Goal: Information Seeking & Learning: Learn about a topic

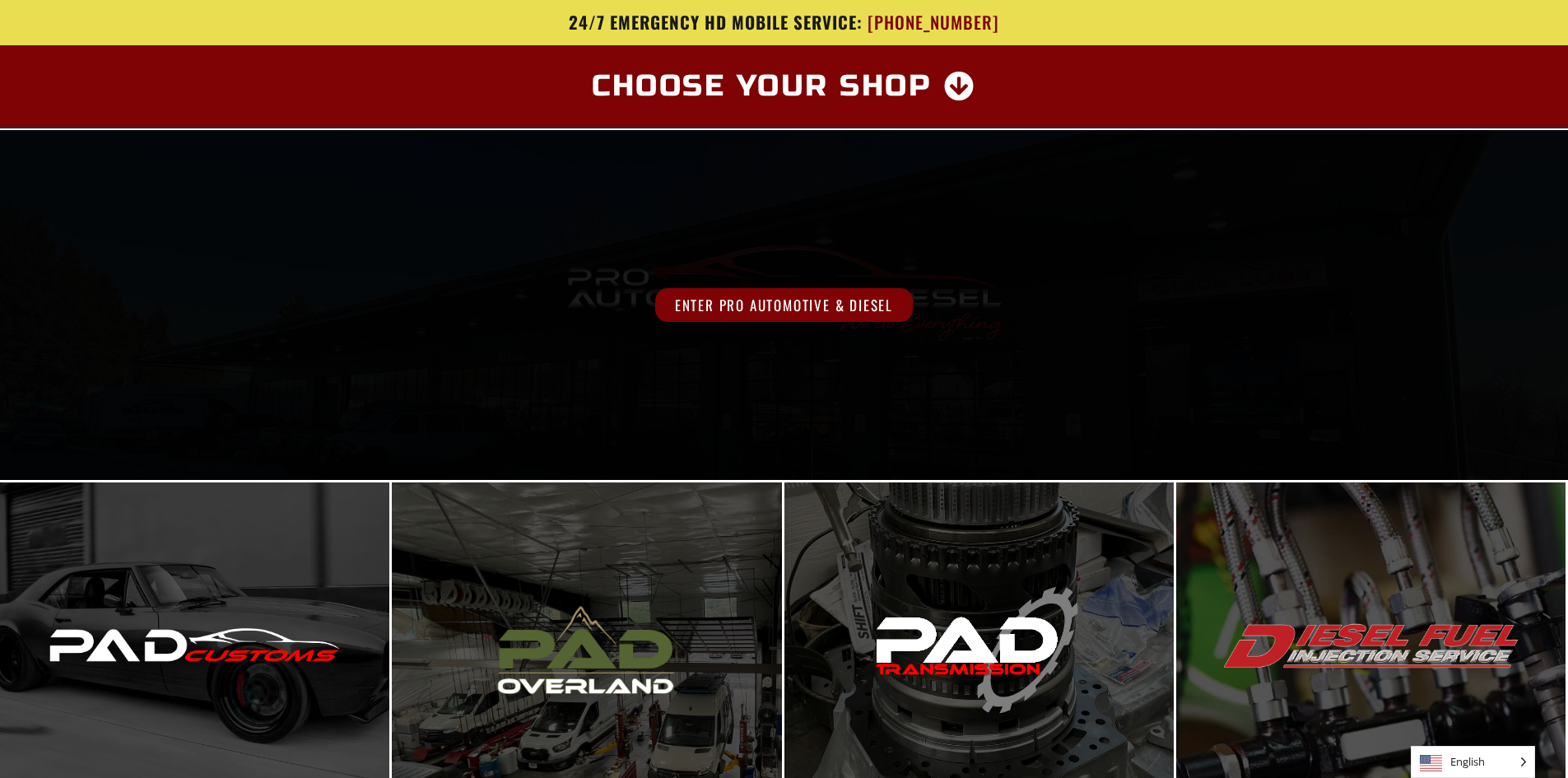
click at [849, 302] on span "Enter Pro Automotive & Diesel" at bounding box center [784, 304] width 258 height 34
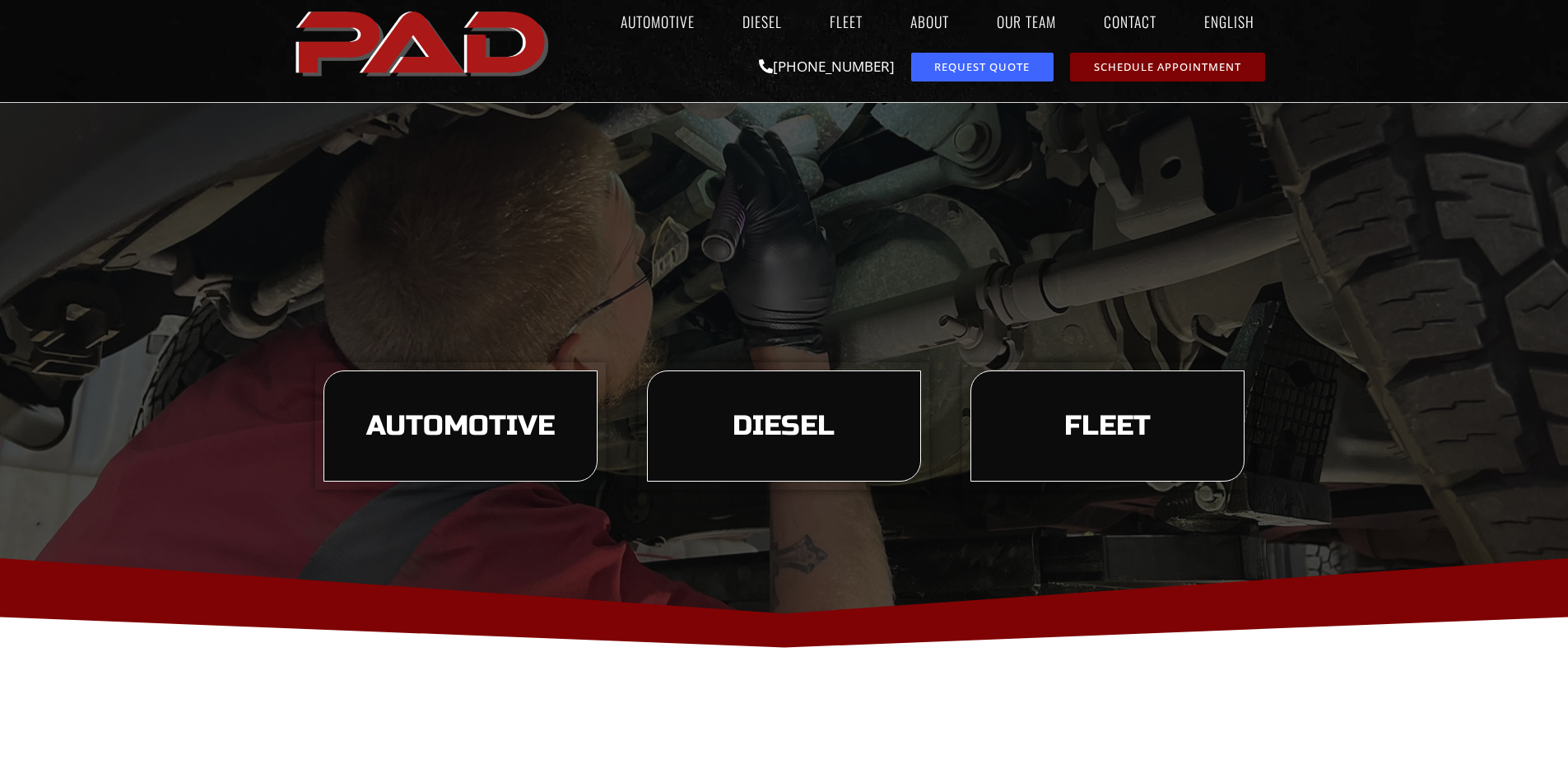
scroll to position [82, 0]
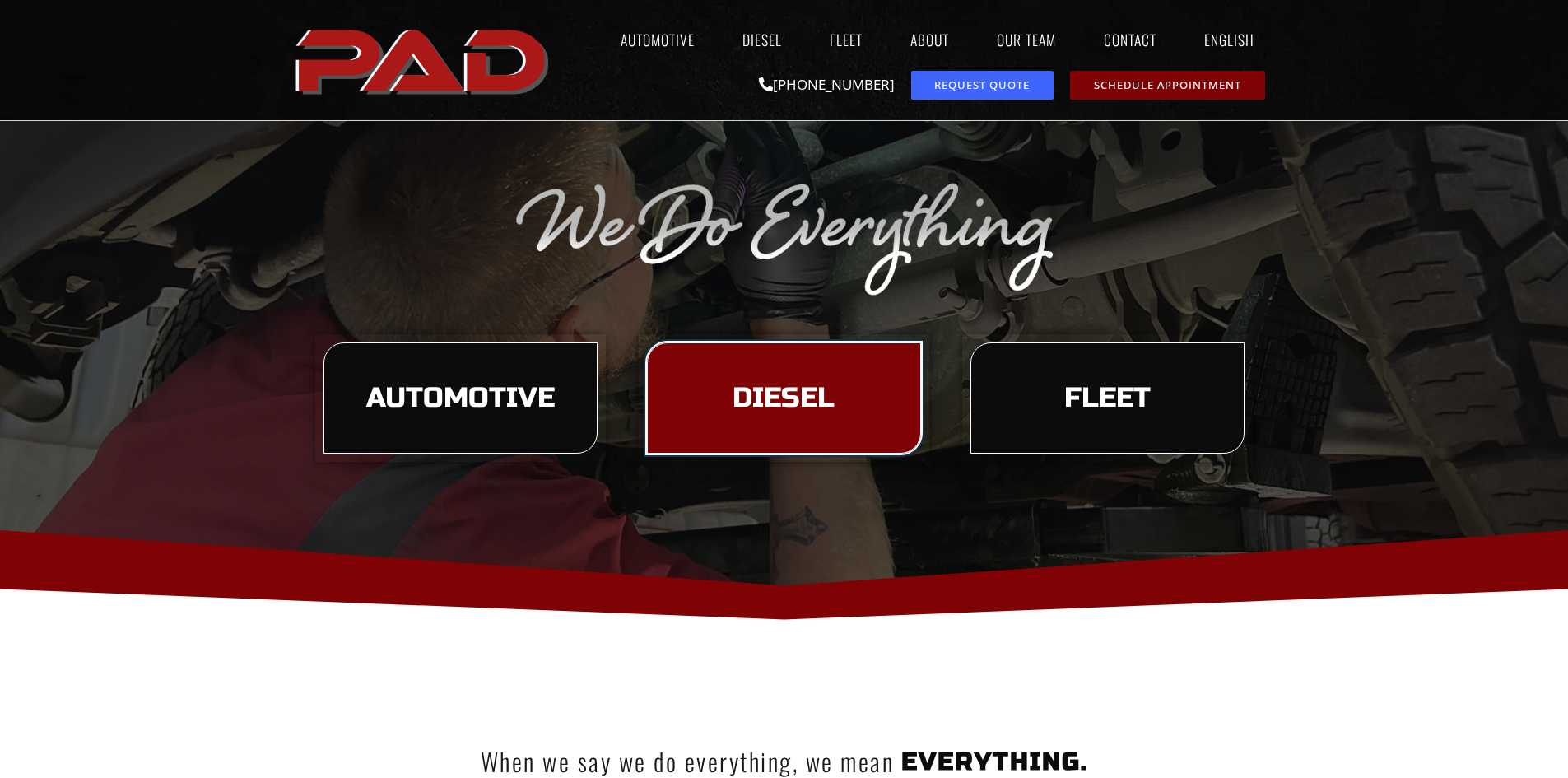
click at [745, 418] on link "Diesel" at bounding box center [784, 398] width 274 height 112
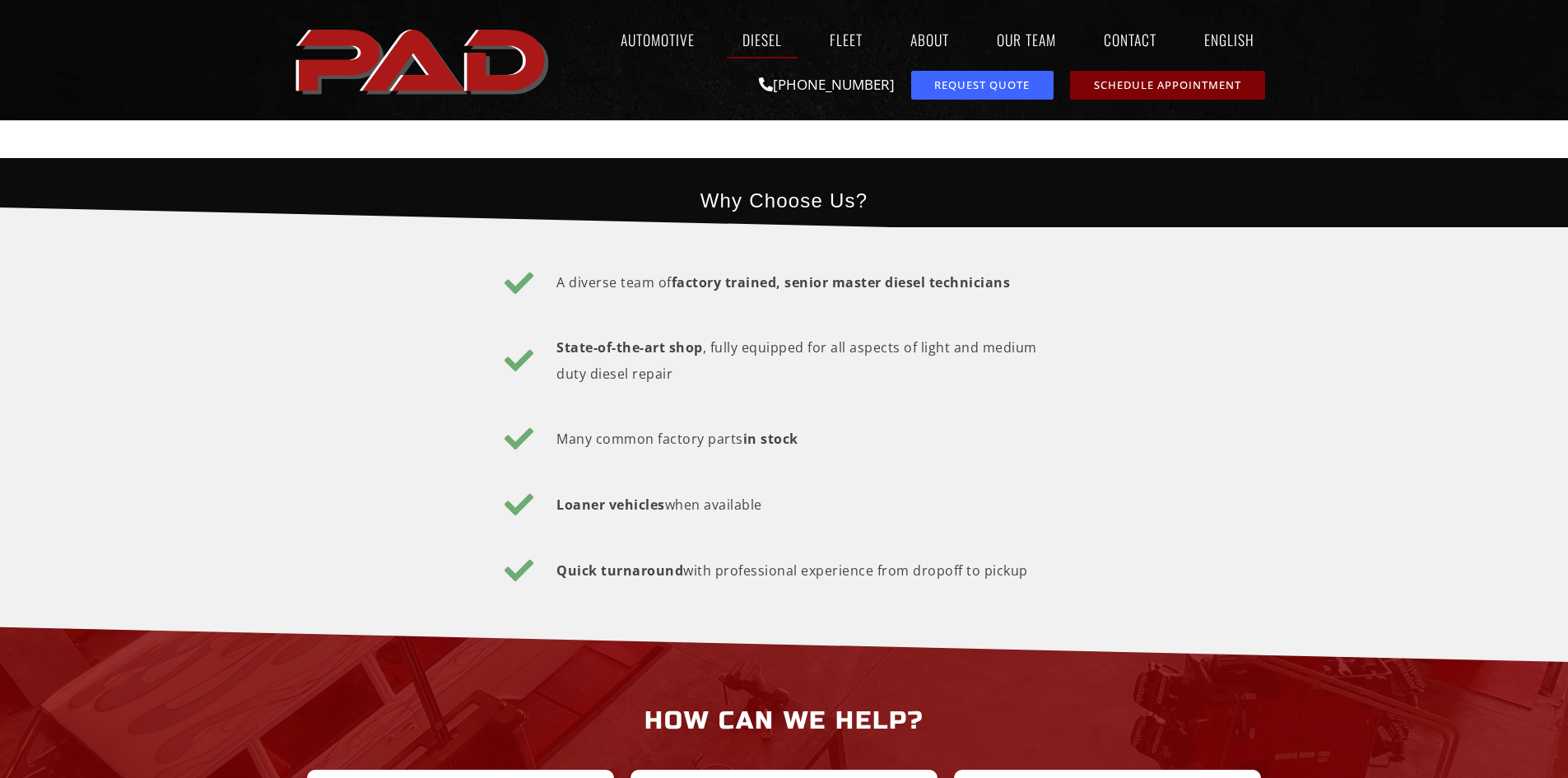
scroll to position [3047, 0]
